Goal: Task Accomplishment & Management: Manage account settings

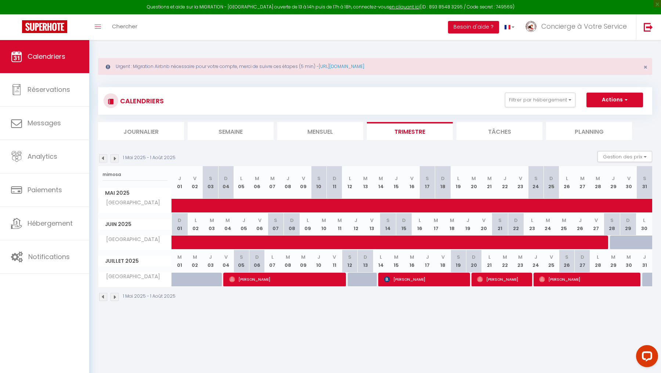
click at [280, 287] on div "1 Mai 2025 - 1 Août 2025" at bounding box center [375, 298] width 554 height 22
click at [111, 174] on input "mimosa" at bounding box center [134, 174] width 65 height 13
type input "1"
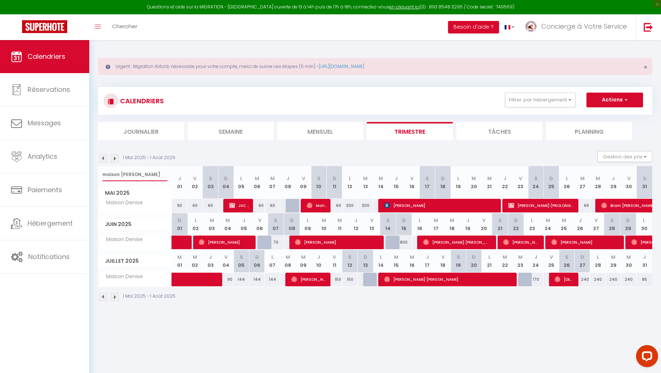
type input "maison [PERSON_NAME]"
click at [114, 295] on img at bounding box center [114, 297] width 8 height 8
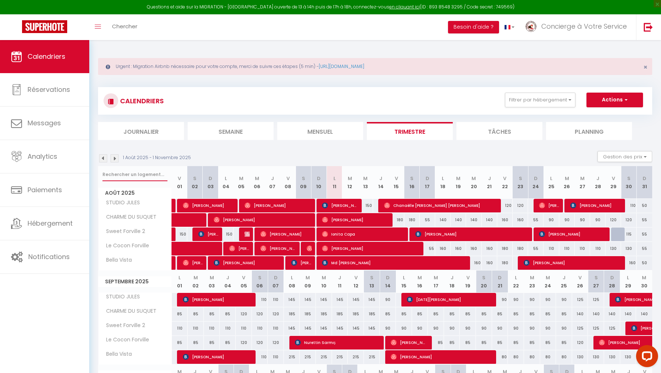
click at [131, 174] on input "text" at bounding box center [134, 174] width 65 height 13
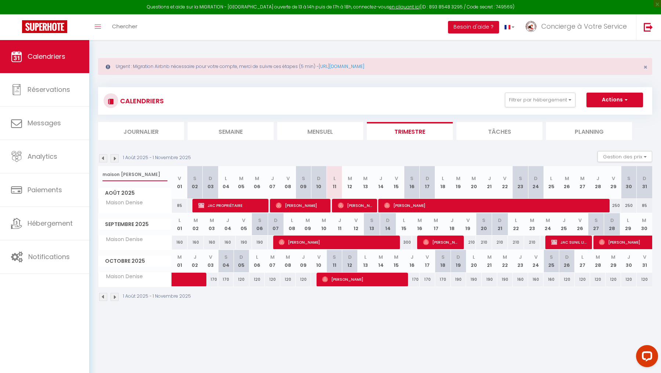
type input "maison [PERSON_NAME]"
click at [345, 205] on span "[PERSON_NAME]" at bounding box center [356, 205] width 36 height 14
select select "10298"
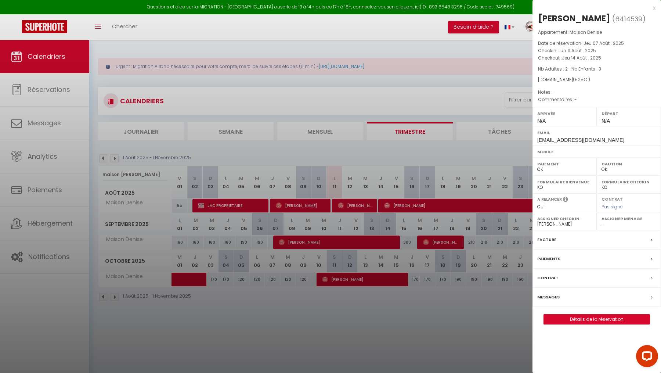
click at [559, 295] on div "Messages" at bounding box center [596, 296] width 128 height 19
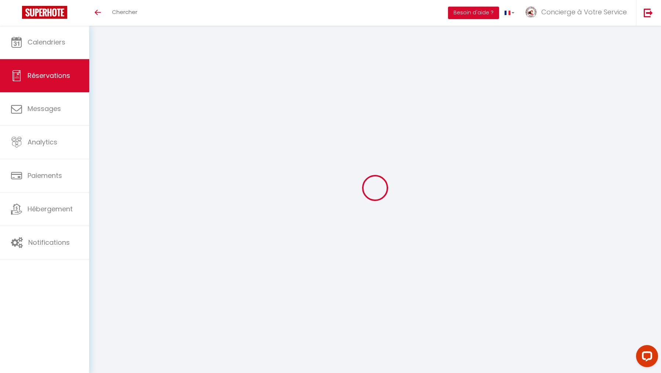
select select
checkbox input "false"
select select
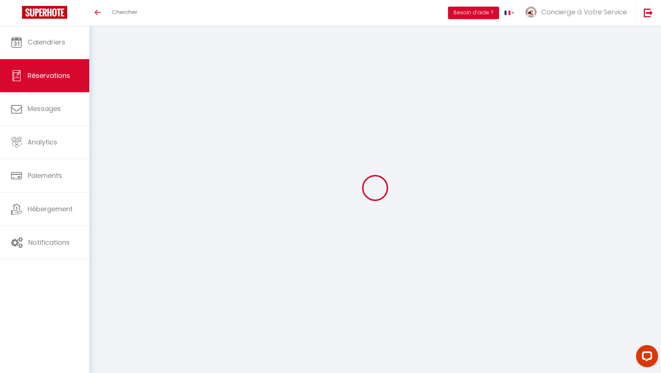
select select
checkbox input "false"
select select
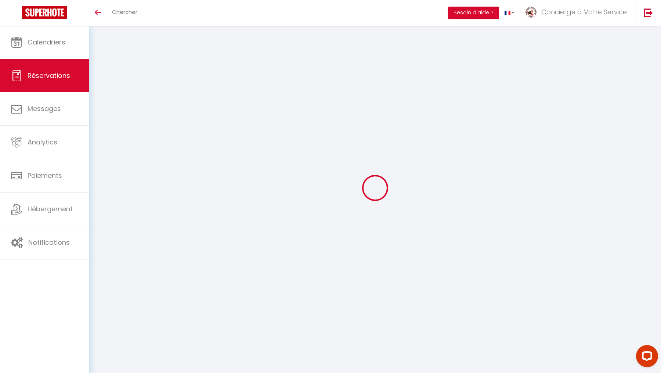
select select
checkbox input "false"
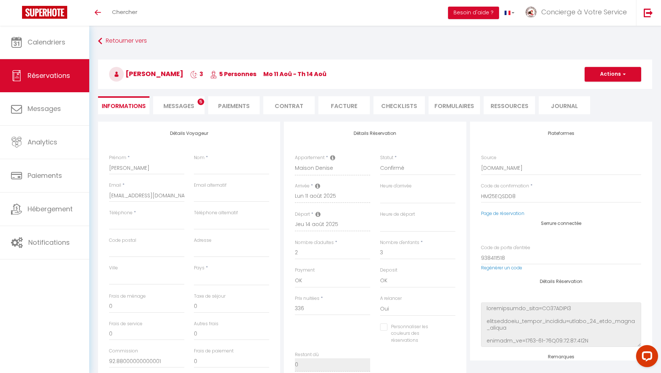
select select
checkbox input "false"
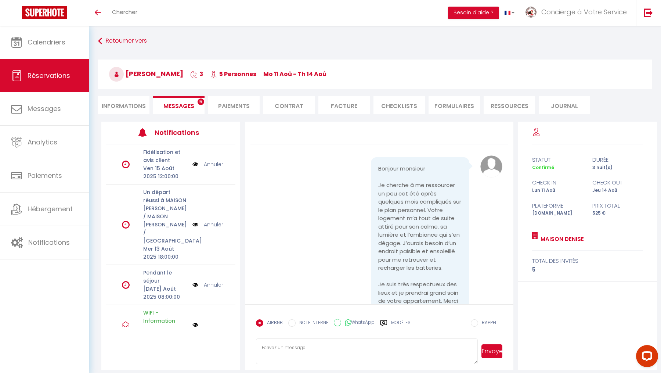
scroll to position [3056, 0]
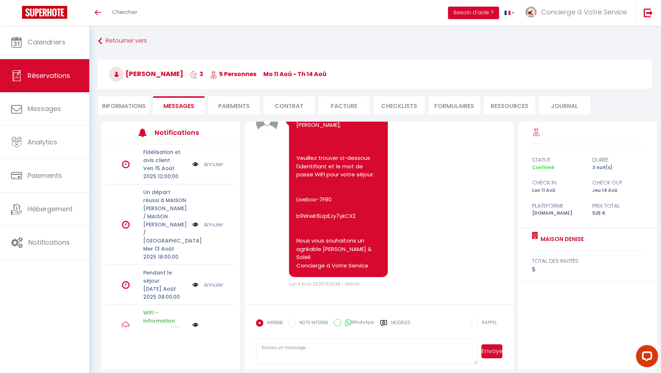
click at [128, 101] on li "Informations" at bounding box center [123, 105] width 51 height 18
select select
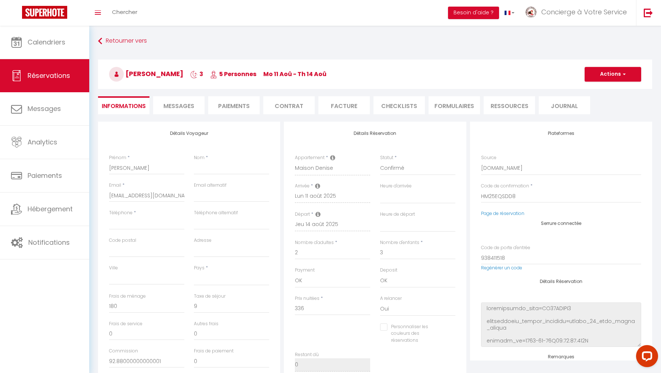
click at [175, 102] on span "Messages" at bounding box center [178, 106] width 31 height 8
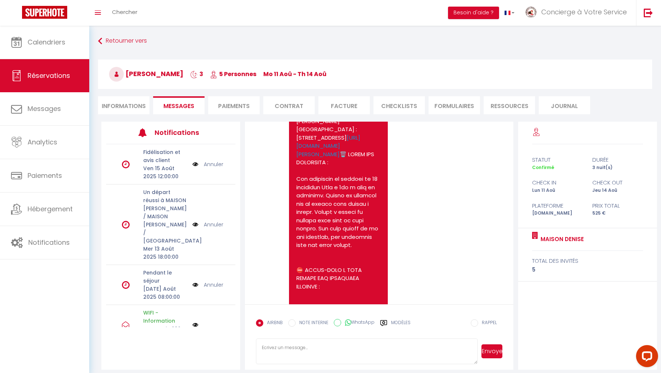
scroll to position [2293, 0]
